Goal: Task Accomplishment & Management: Complete application form

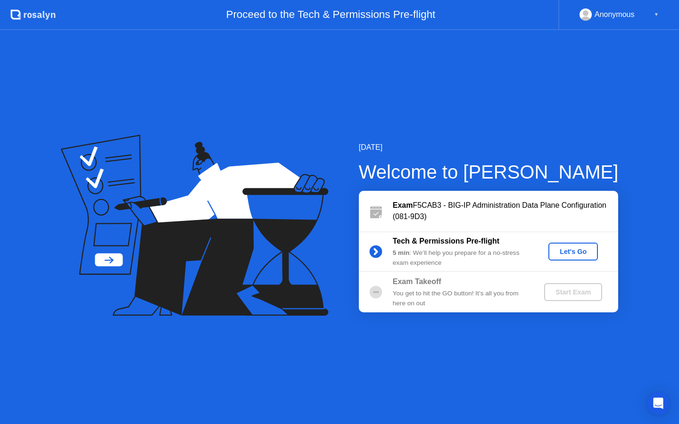
click at [571, 253] on div "Let's Go" at bounding box center [573, 252] width 42 height 8
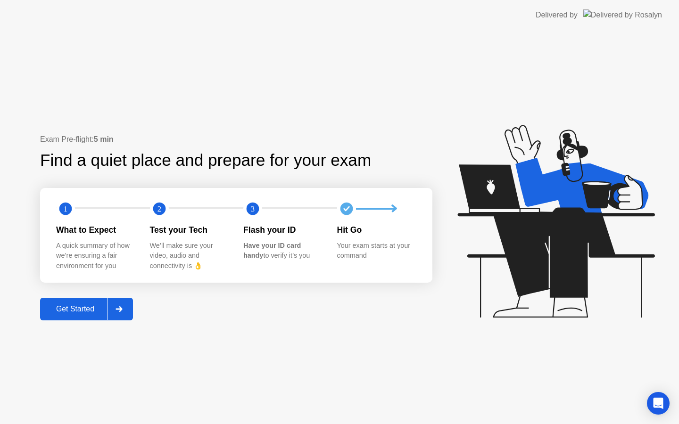
click at [83, 311] on div "Get Started" at bounding box center [75, 309] width 65 height 8
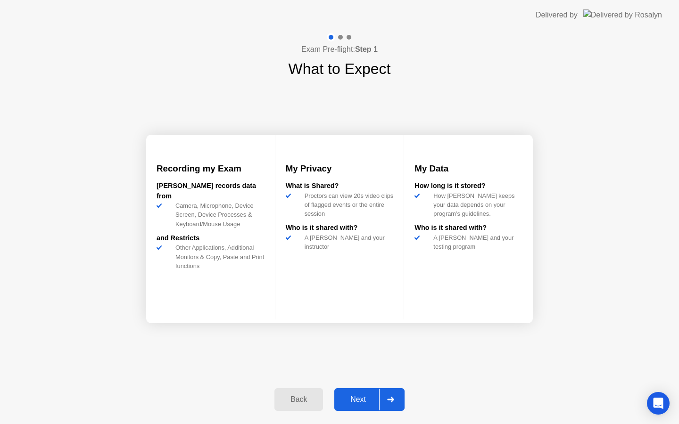
click at [357, 402] on div "Next" at bounding box center [358, 399] width 42 height 8
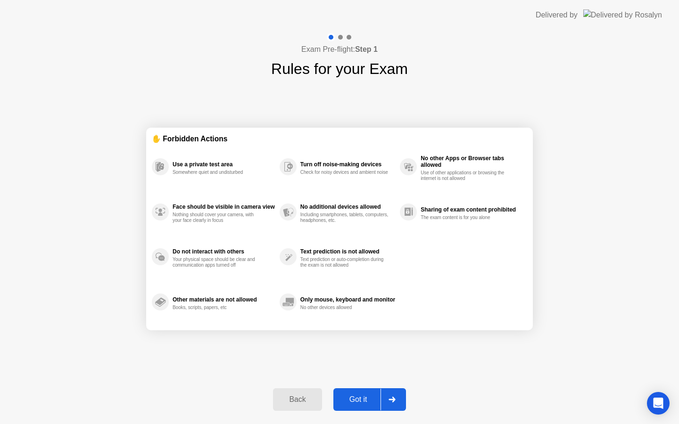
click at [357, 402] on div "Got it" at bounding box center [358, 399] width 44 height 8
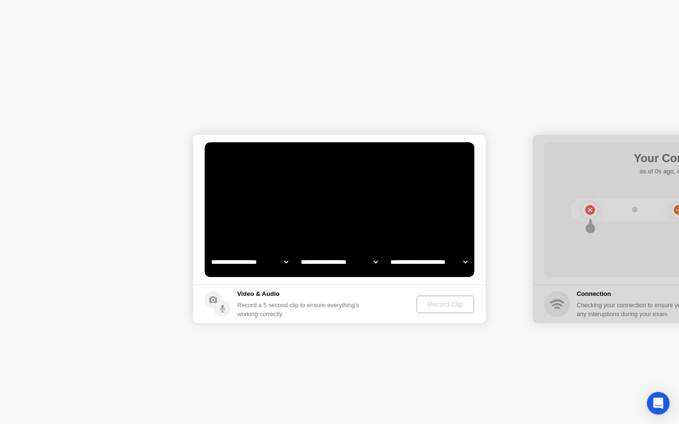
select select "**********"
select select "*******"
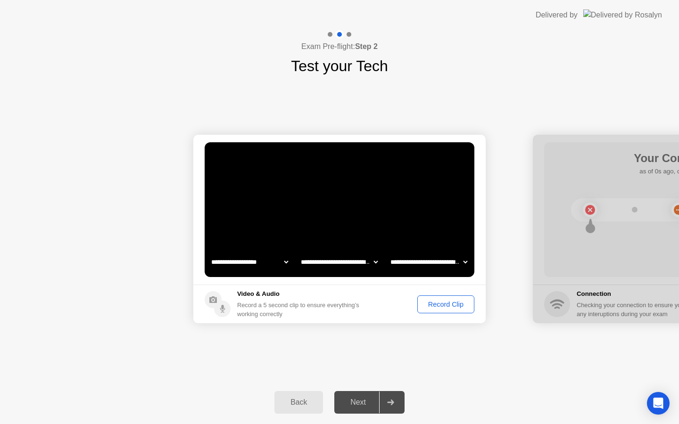
click at [429, 310] on button "Record Clip" at bounding box center [445, 305] width 57 height 18
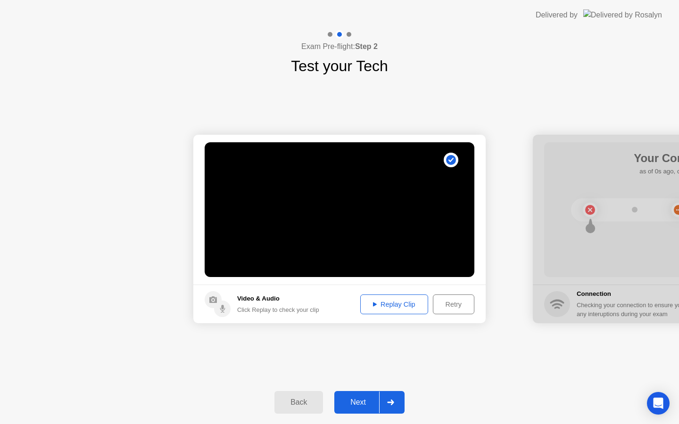
click at [444, 303] on div "Retry" at bounding box center [453, 305] width 35 height 8
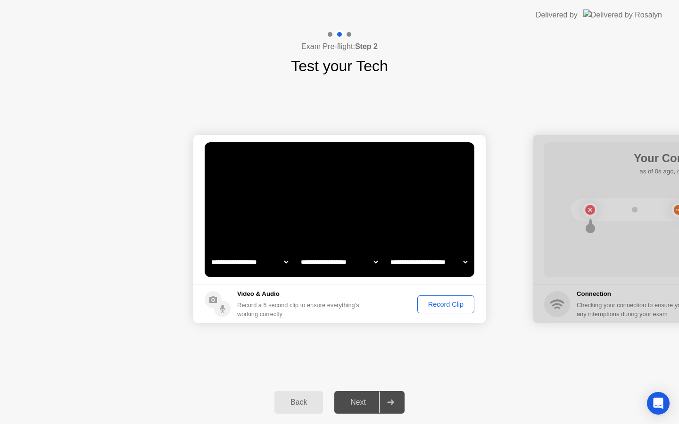
click at [444, 303] on div "Record Clip" at bounding box center [445, 305] width 50 height 8
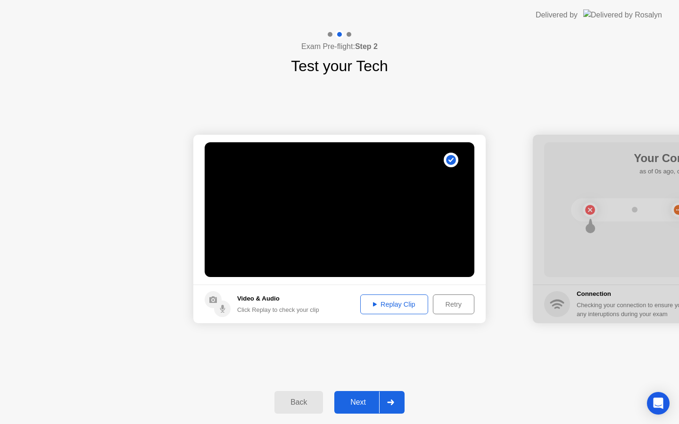
click at [364, 410] on button "Next" at bounding box center [369, 402] width 70 height 23
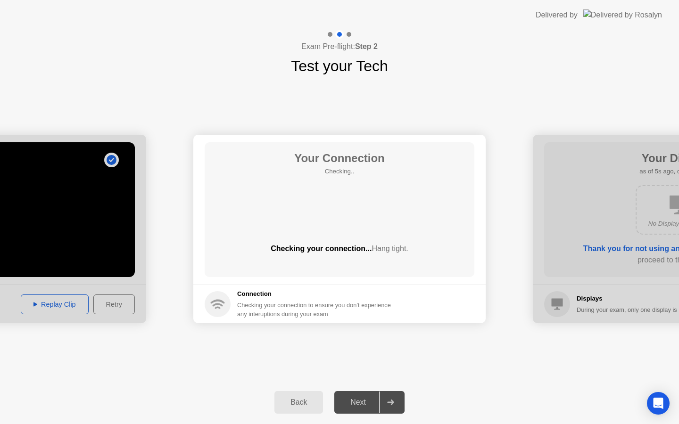
click at [461, 394] on div "Back Next" at bounding box center [339, 402] width 679 height 43
click at [453, 316] on footer "Connection Checking your connection to ensure you don’t experience any interupt…" at bounding box center [339, 304] width 292 height 39
click at [481, 380] on div "**********" at bounding box center [339, 229] width 679 height 304
click at [449, 306] on footer "Connection Checking your connection to ensure you don’t experience any interupt…" at bounding box center [339, 304] width 292 height 39
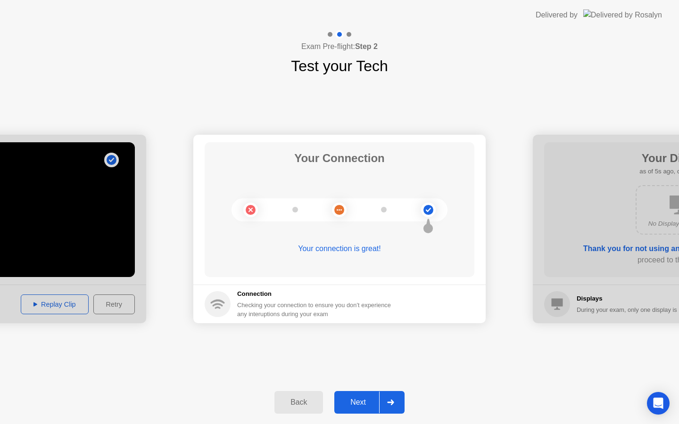
click at [353, 399] on div "Next" at bounding box center [358, 402] width 42 height 8
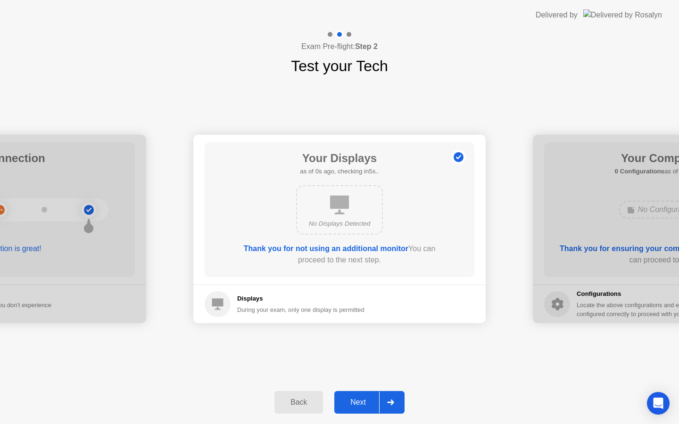
click at [353, 399] on div "Next" at bounding box center [358, 402] width 42 height 8
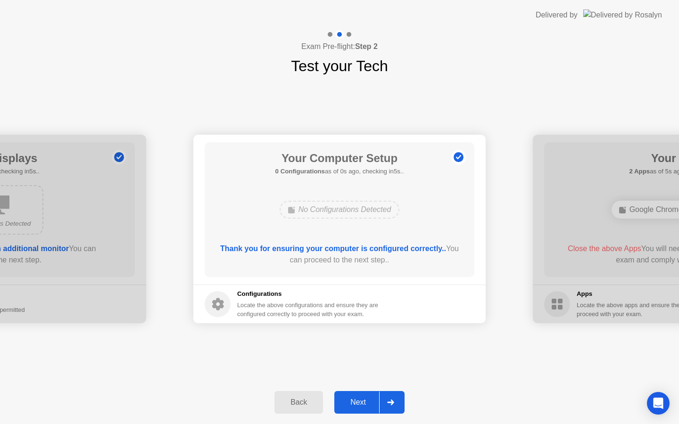
click at [353, 399] on div "Next" at bounding box center [358, 402] width 42 height 8
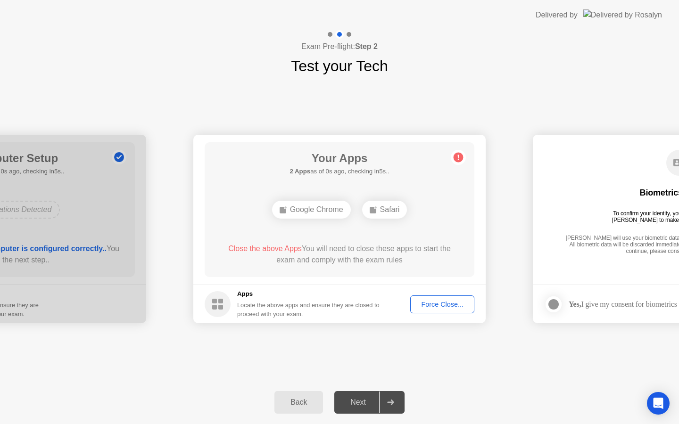
click at [353, 399] on div "Next" at bounding box center [358, 402] width 42 height 8
click at [438, 315] on footer "Apps Locate the above apps and ensure they are closed to proceed with your exam…" at bounding box center [339, 304] width 292 height 39
click at [436, 308] on div "Force Close..." at bounding box center [442, 305] width 58 height 8
click at [366, 407] on div "Next" at bounding box center [358, 402] width 42 height 8
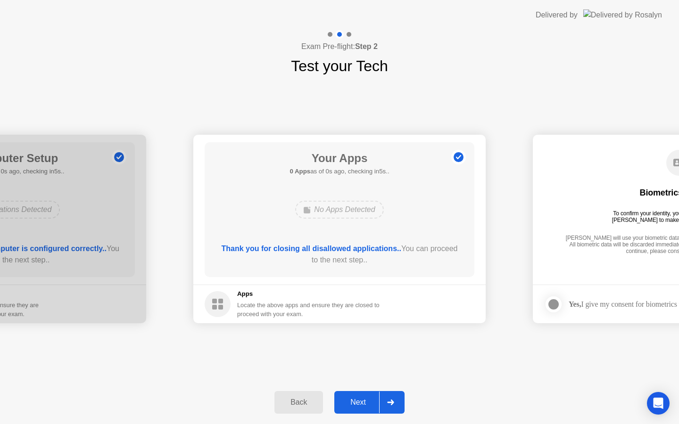
click at [358, 403] on div "Next" at bounding box center [358, 402] width 42 height 8
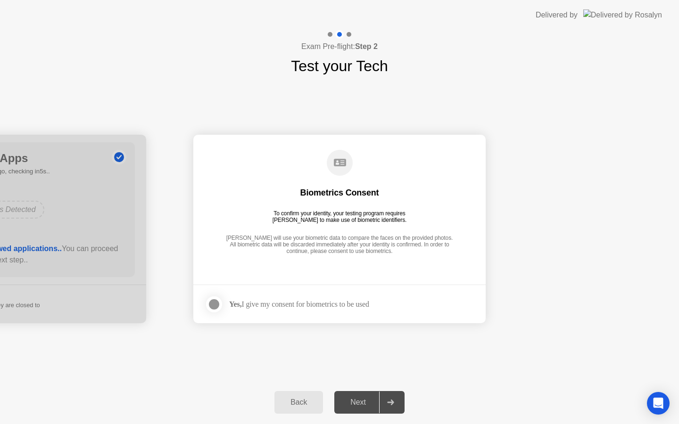
click at [358, 403] on div "Next" at bounding box center [358, 402] width 42 height 8
click at [212, 301] on div at bounding box center [213, 304] width 11 height 11
click at [353, 398] on div "Next" at bounding box center [358, 402] width 42 height 8
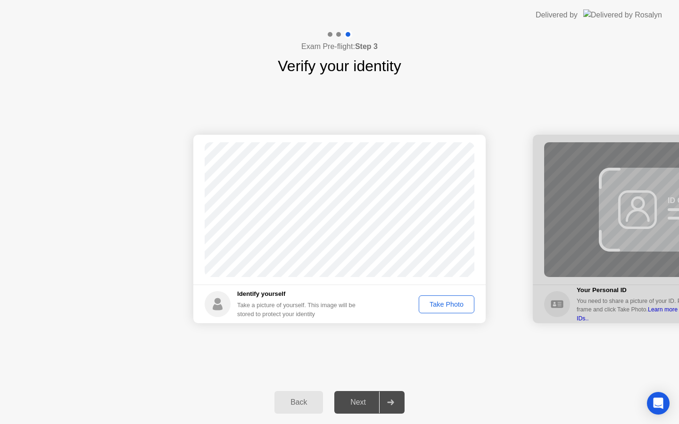
click at [444, 305] on div "Take Photo" at bounding box center [446, 305] width 49 height 8
click at [360, 400] on div "Next" at bounding box center [358, 402] width 42 height 8
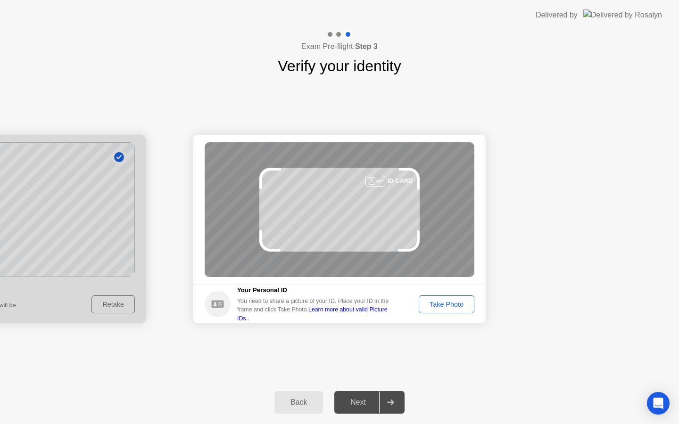
click at [453, 302] on div "Take Photo" at bounding box center [446, 305] width 49 height 8
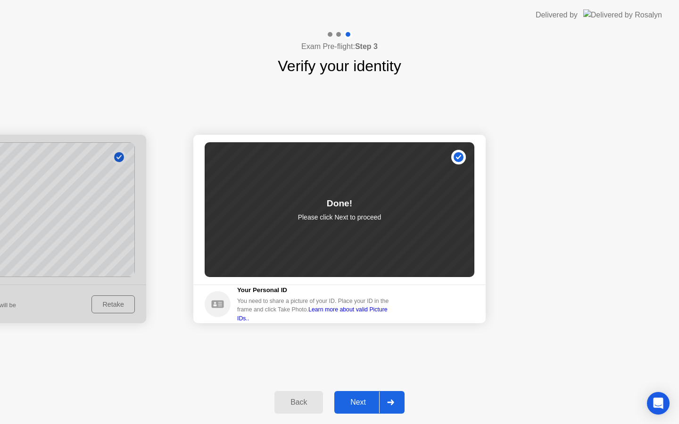
click at [354, 411] on button "Next" at bounding box center [369, 402] width 70 height 23
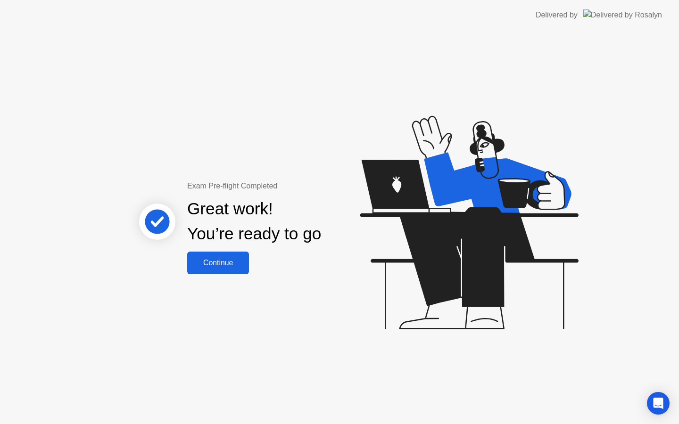
click at [227, 259] on div "Continue" at bounding box center [218, 263] width 56 height 8
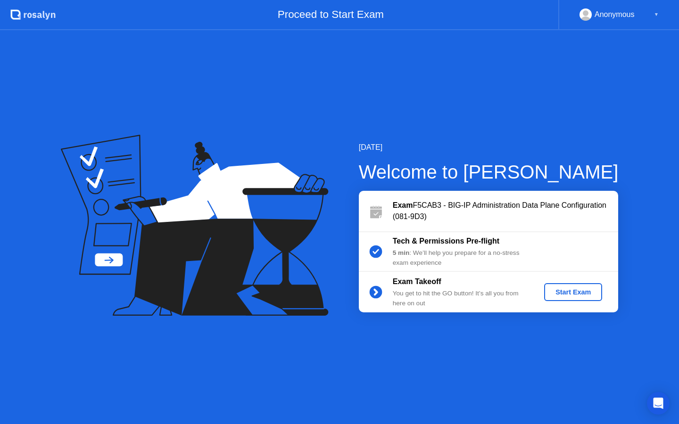
click at [564, 288] on div "Start Exam" at bounding box center [573, 292] width 50 height 8
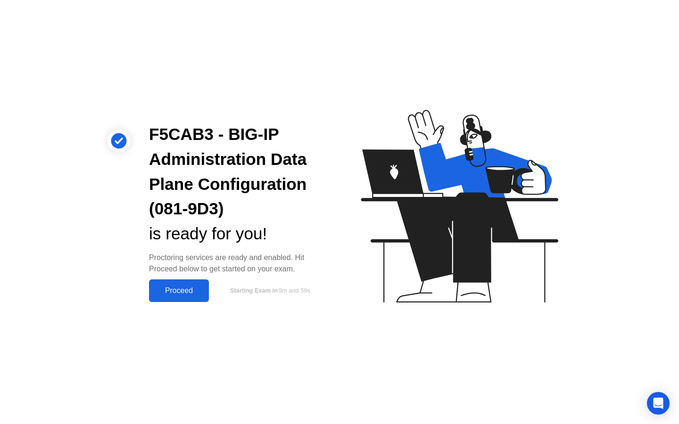
click at [198, 290] on div "Proceed" at bounding box center [179, 291] width 54 height 8
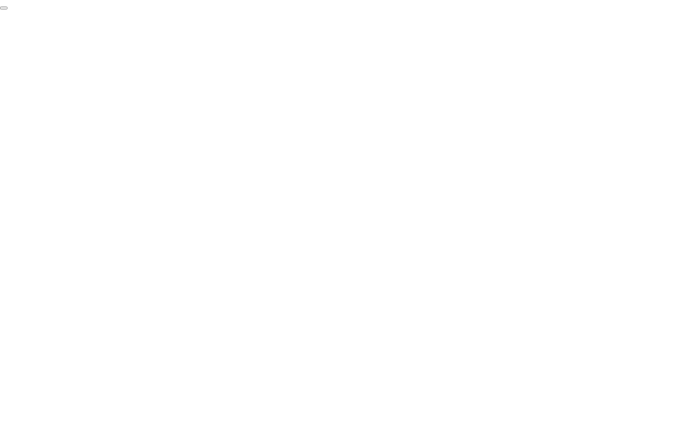
click div "End Proctoring Session"
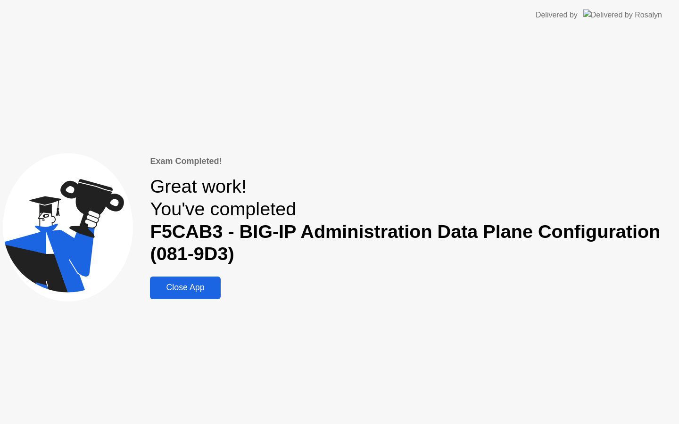
click at [200, 296] on button "Close App" at bounding box center [185, 288] width 70 height 23
